Goal: Information Seeking & Learning: Learn about a topic

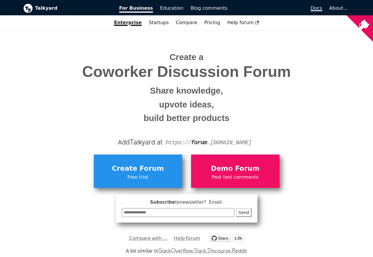
click at [322, 8] on span "Docs" at bounding box center [315, 8] width 11 height 6
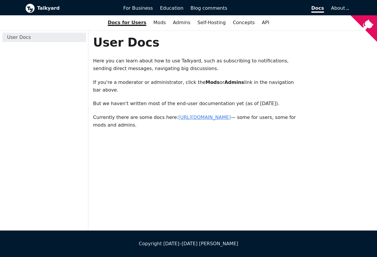
click at [202, 118] on link "[URL][DOMAIN_NAME]" at bounding box center [205, 118] width 52 height 6
